Goal: Task Accomplishment & Management: Complete application form

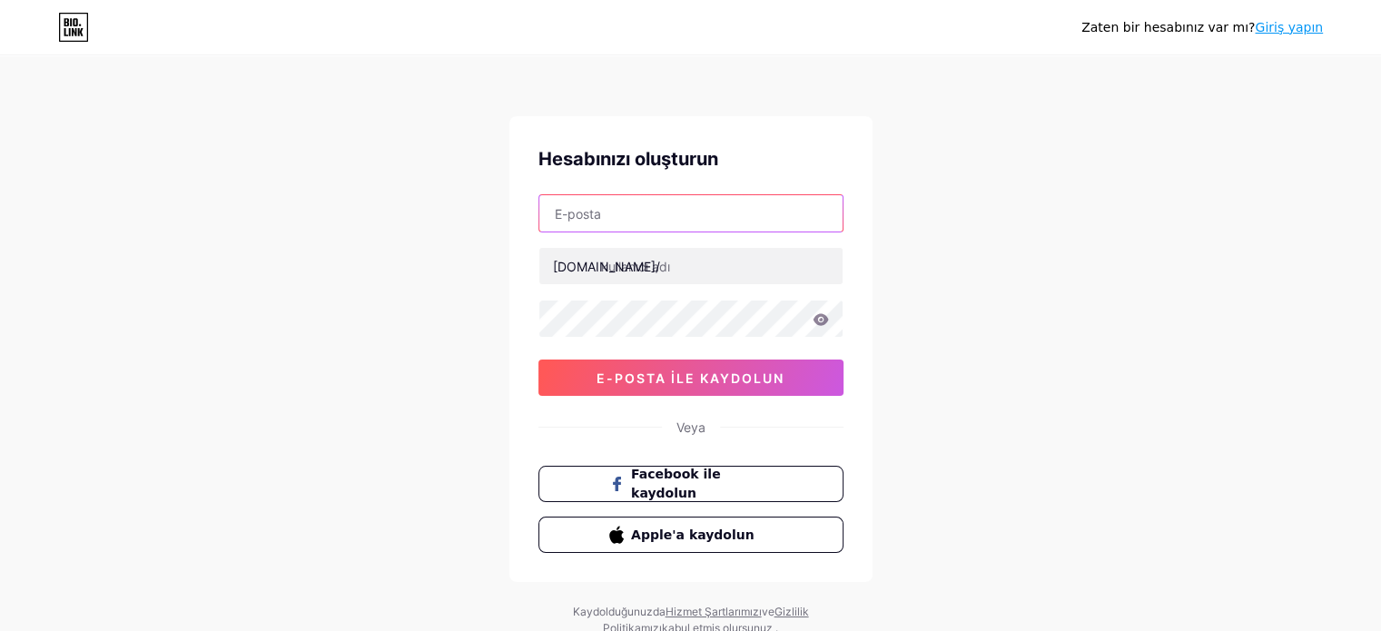
click at [607, 221] on input "text" at bounding box center [690, 213] width 303 height 36
click at [484, 284] on div "Zaten bir hesabınız var mı? Giriş yapın Hesabınızı oluşturun bio.link/ 0cAFcWeA…" at bounding box center [690, 347] width 1381 height 694
